Goal: Task Accomplishment & Management: Complete application form

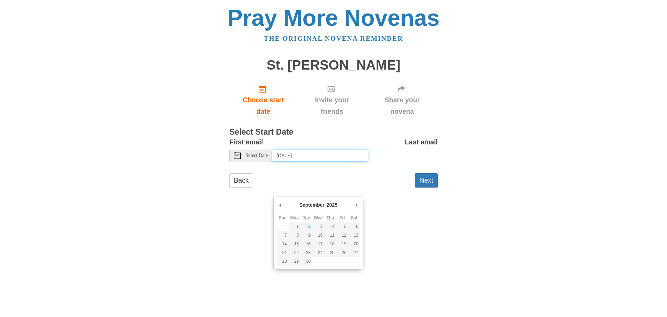
click at [311, 161] on input "[DATE]" at bounding box center [320, 155] width 96 height 12
type input "Thursday, September 4th"
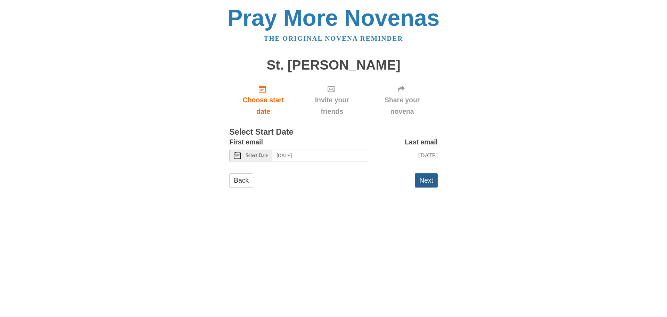
click at [424, 187] on button "Next" at bounding box center [426, 180] width 23 height 14
